Goal: Task Accomplishment & Management: Use online tool/utility

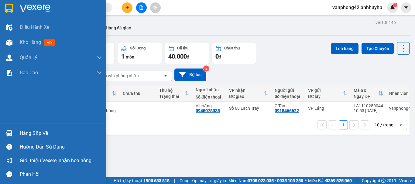
click at [25, 129] on div "Hàng sắp về" at bounding box center [61, 133] width 82 height 9
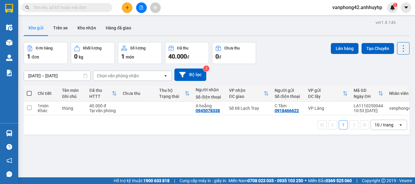
click at [298, 149] on section "Kết quả tìm kiếm ( 0 ) Bộ lọc No Data vanphong42.anhhuyhp 1 Điều hành xe Kho hà…" at bounding box center [207, 92] width 415 height 184
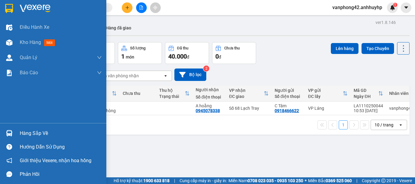
click at [18, 137] on div "Hàng sắp về" at bounding box center [53, 134] width 106 height 14
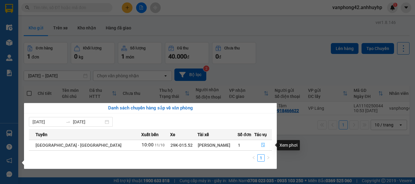
click at [261, 144] on icon "file-done" at bounding box center [263, 145] width 4 height 4
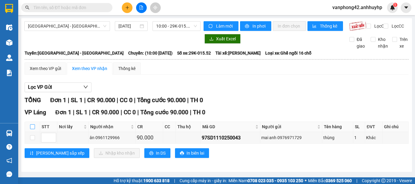
click at [33, 129] on input "checkbox" at bounding box center [32, 127] width 5 height 5
checkbox input "true"
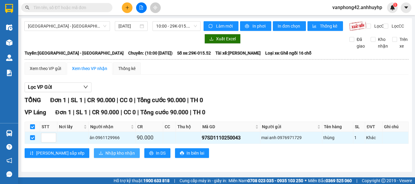
click at [105, 156] on span "Nhập kho nhận" at bounding box center [119, 153] width 29 height 7
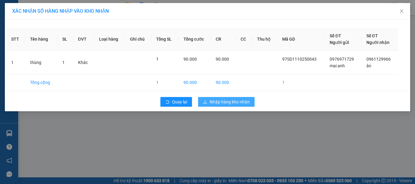
click at [213, 100] on span "Nhập hàng kho nhận" at bounding box center [230, 102] width 40 height 7
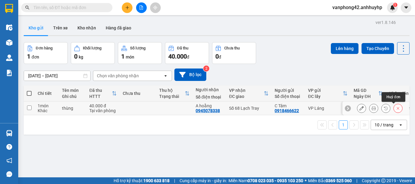
click at [397, 108] on icon at bounding box center [398, 108] width 3 height 3
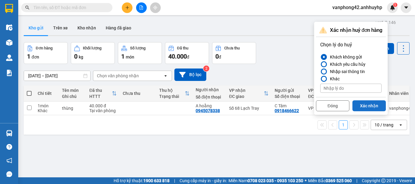
click at [371, 104] on button "Xác nhận" at bounding box center [369, 106] width 33 height 11
